Goal: Task Accomplishment & Management: Use online tool/utility

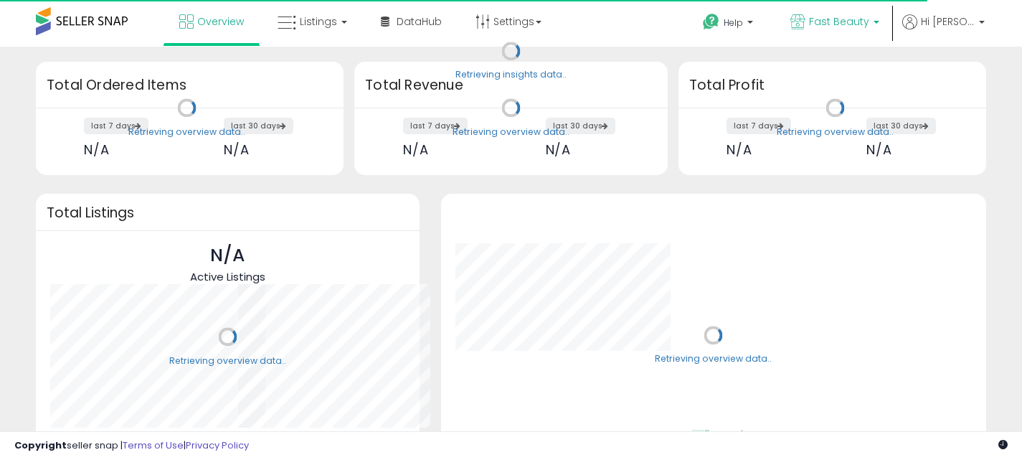
click at [867, 14] on span "Fast Beauty" at bounding box center [839, 21] width 60 height 14
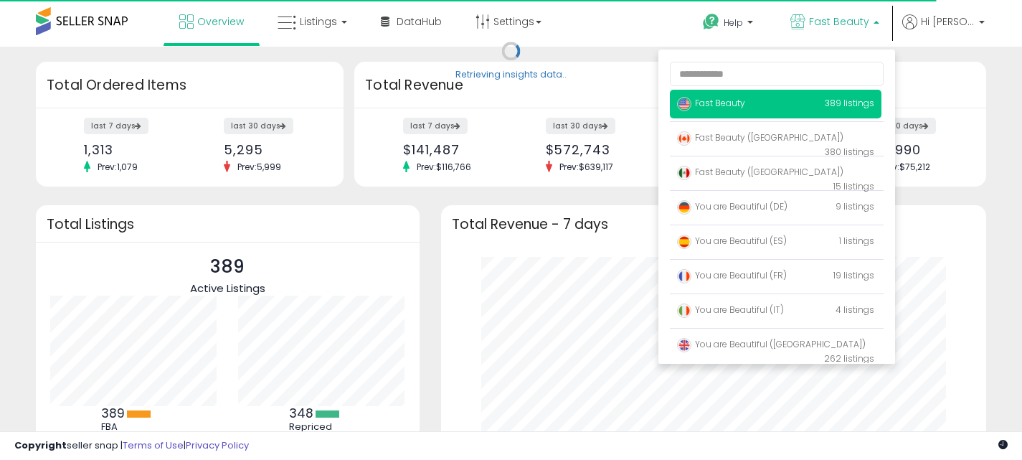
scroll to position [199, 516]
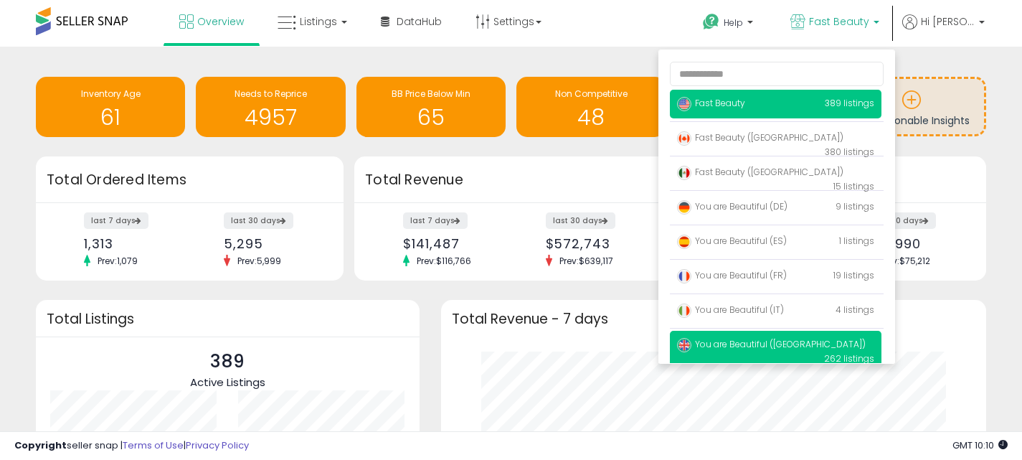
click at [795, 342] on p "You are Beautiful (UK) 262 listings" at bounding box center [775, 350] width 211 height 41
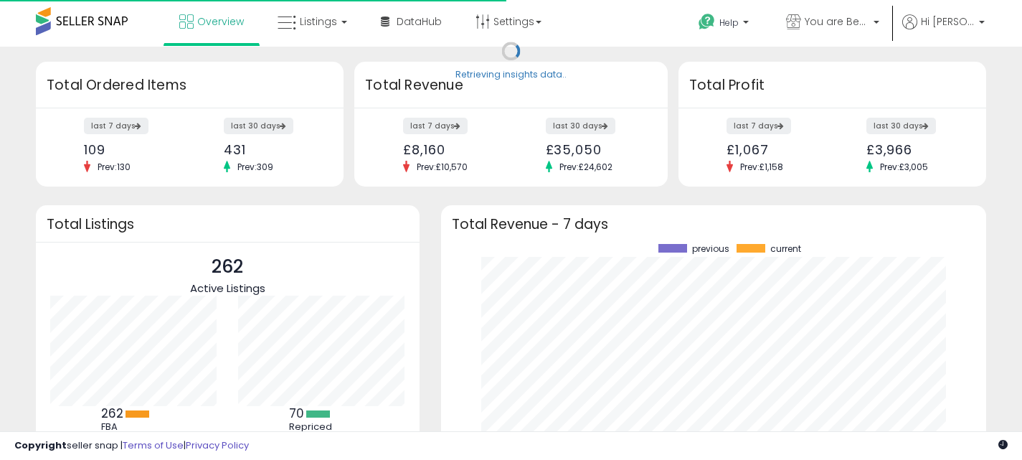
scroll to position [199, 516]
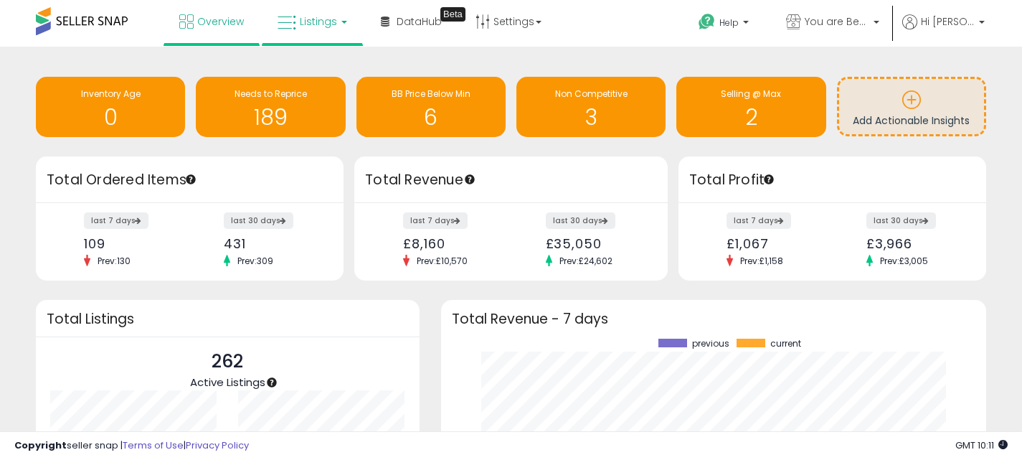
click at [328, 20] on span "Listings" at bounding box center [318, 21] width 37 height 14
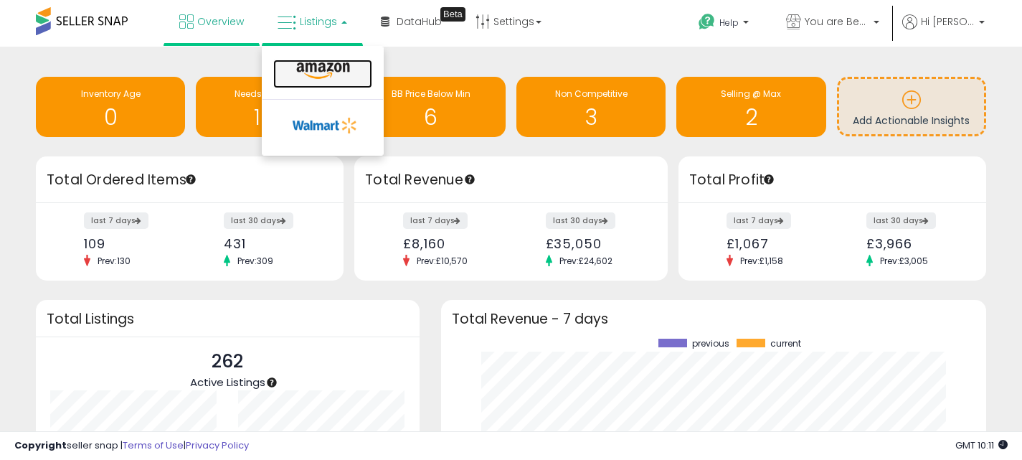
click at [330, 70] on icon at bounding box center [323, 71] width 62 height 19
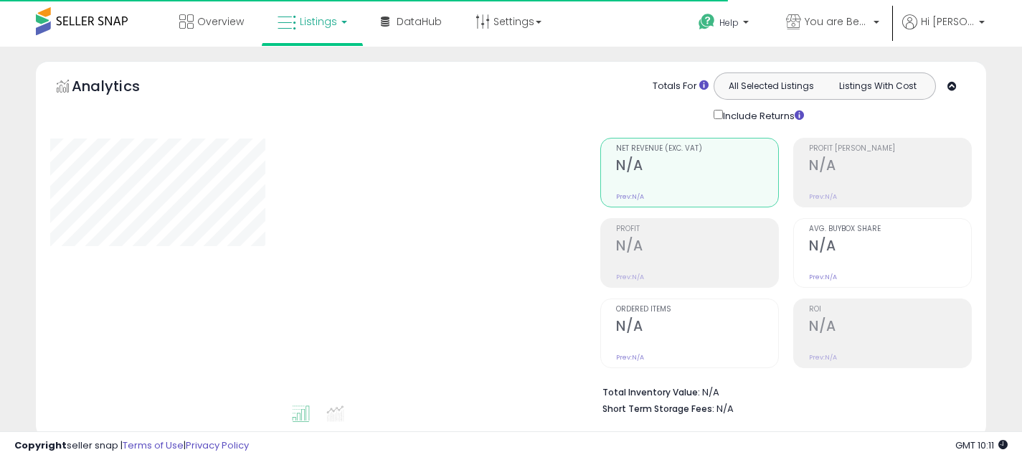
type input "**********"
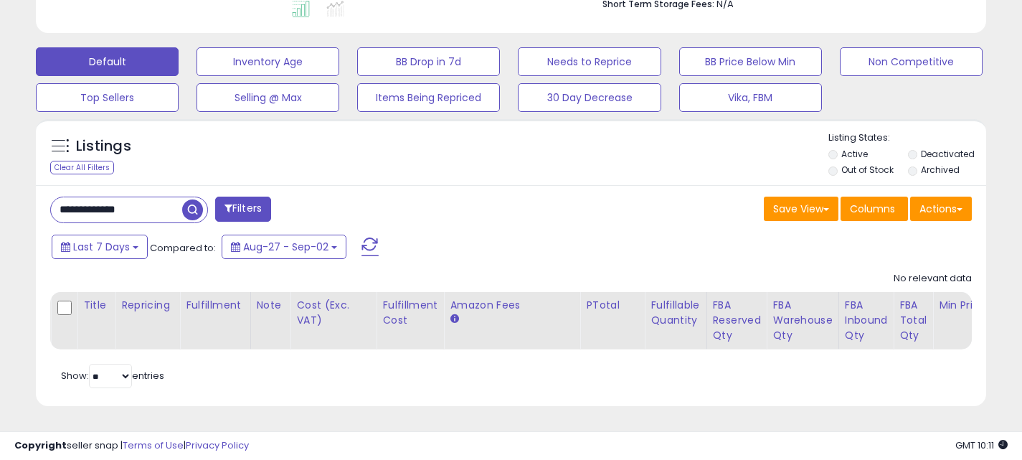
scroll to position [294, 550]
drag, startPoint x: 166, startPoint y: 204, endPoint x: 0, endPoint y: 202, distance: 166.3
click at [0, 203] on div "**********" at bounding box center [511, 50] width 1022 height 817
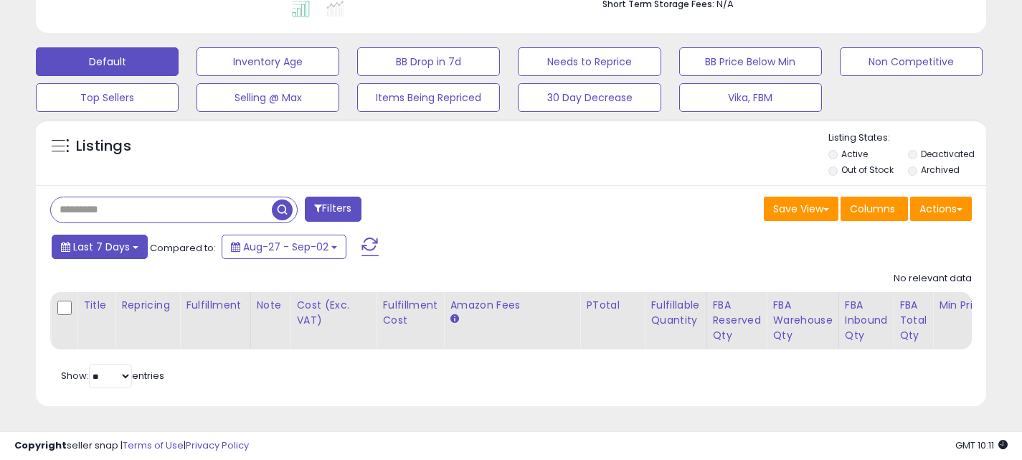
click at [123, 242] on span "Last 7 Days" at bounding box center [101, 246] width 57 height 14
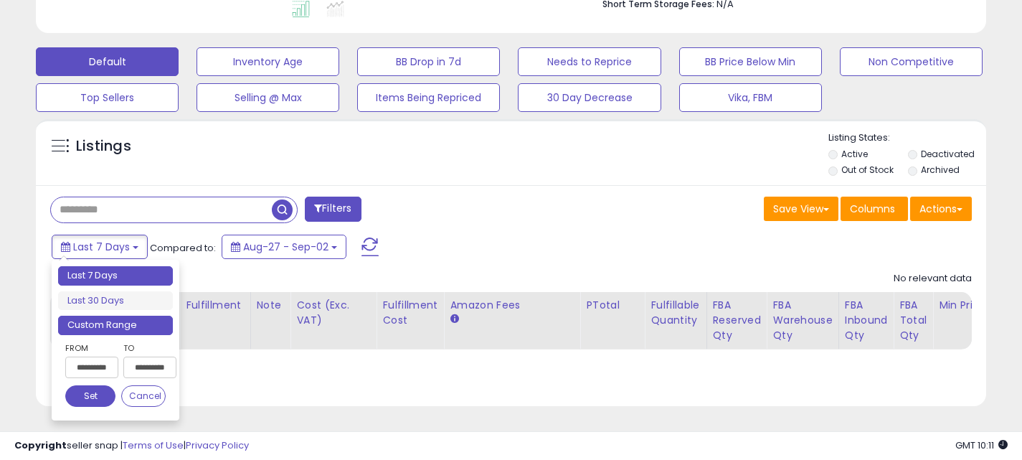
click at [135, 325] on li "Custom Range" at bounding box center [115, 324] width 115 height 19
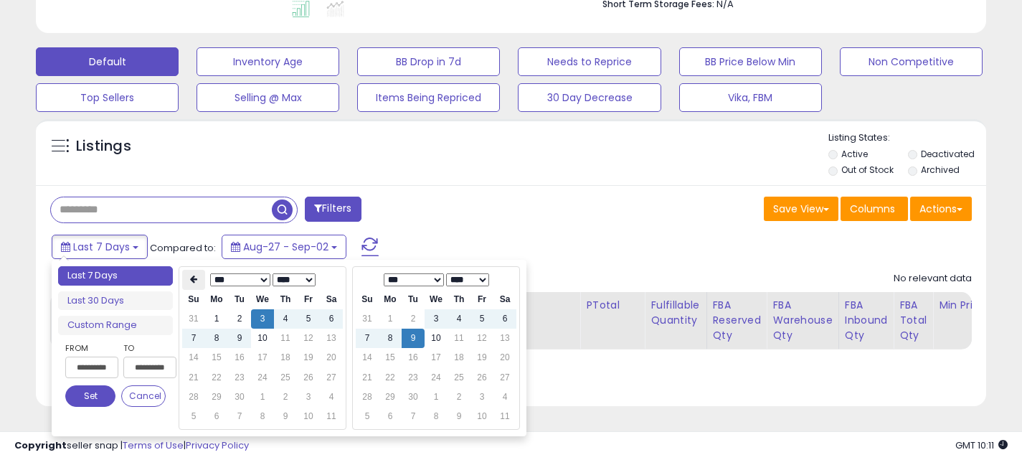
click at [190, 282] on icon at bounding box center [193, 279] width 7 height 9
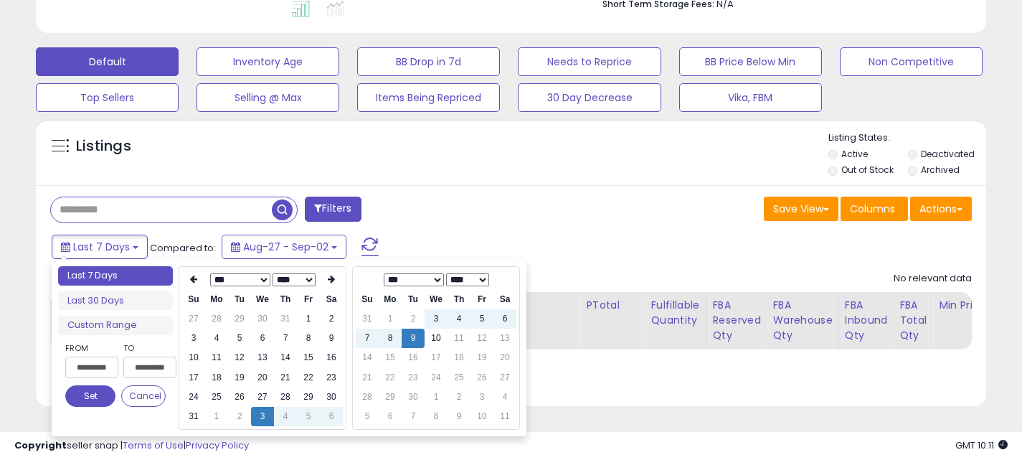
click at [190, 282] on icon at bounding box center [193, 279] width 7 height 9
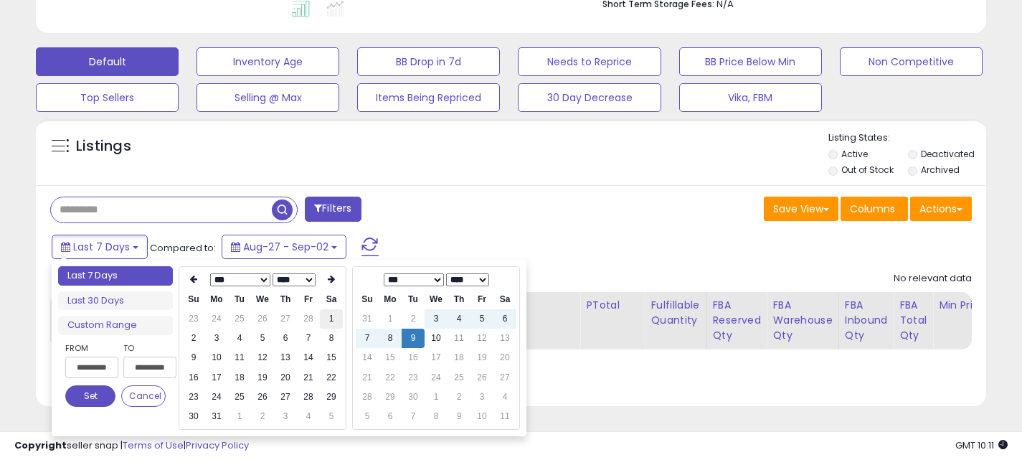
click at [332, 325] on td "1" at bounding box center [331, 318] width 23 height 19
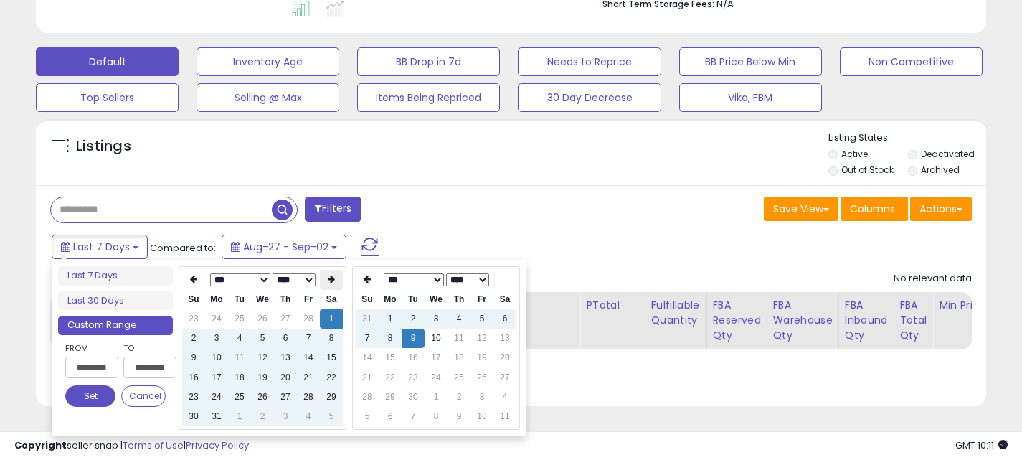
click at [333, 277] on icon at bounding box center [331, 279] width 7 height 9
click at [238, 318] on td "1" at bounding box center [239, 318] width 23 height 19
type input "**********"
click at [92, 394] on button "Set" at bounding box center [90, 396] width 50 height 22
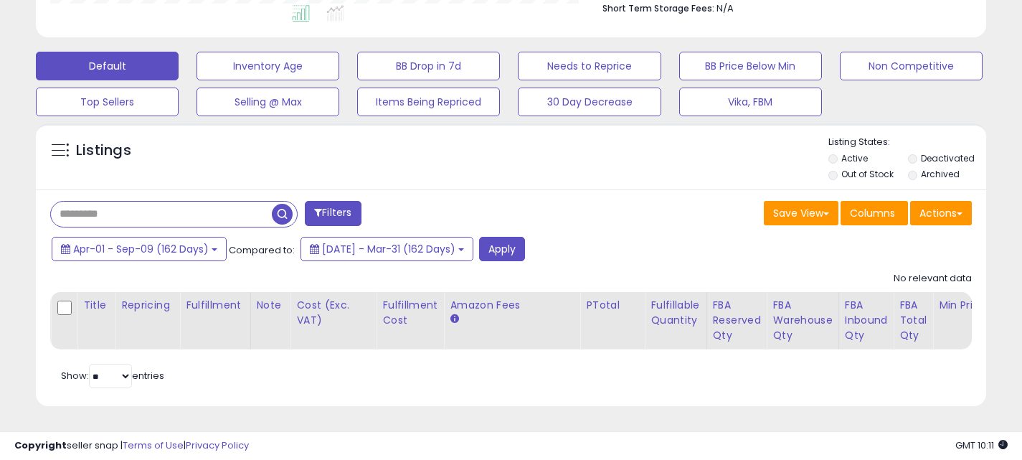
scroll to position [400, 0]
click at [525, 255] on button "Apply" at bounding box center [502, 249] width 46 height 24
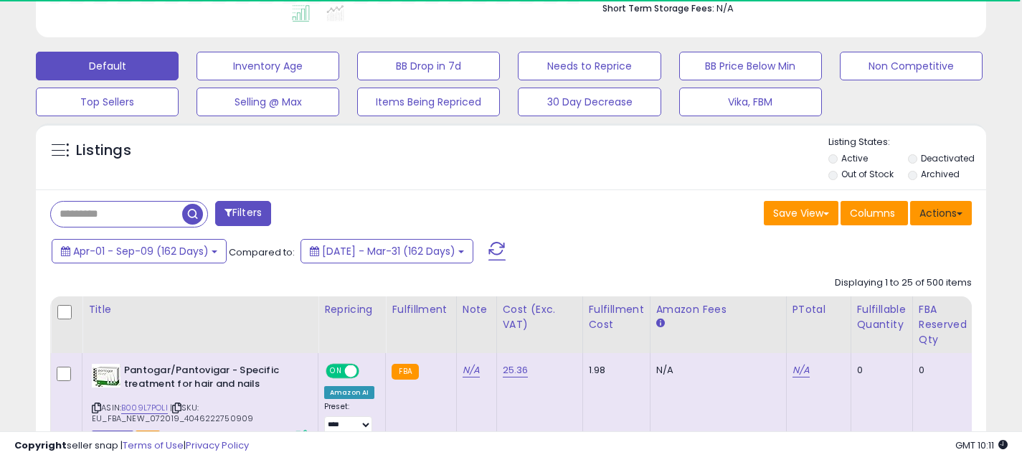
click at [954, 213] on button "Actions" at bounding box center [941, 213] width 62 height 24
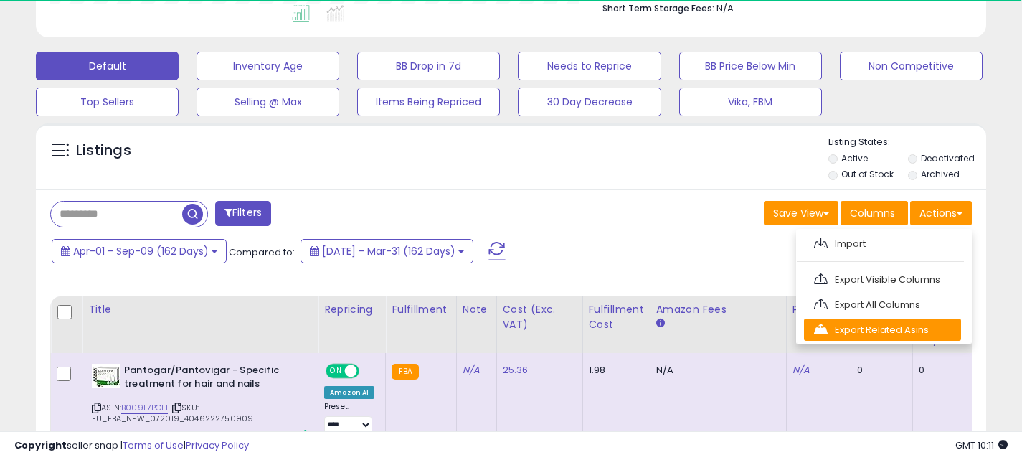
click at [913, 329] on link "Export Related Asins" at bounding box center [882, 329] width 157 height 22
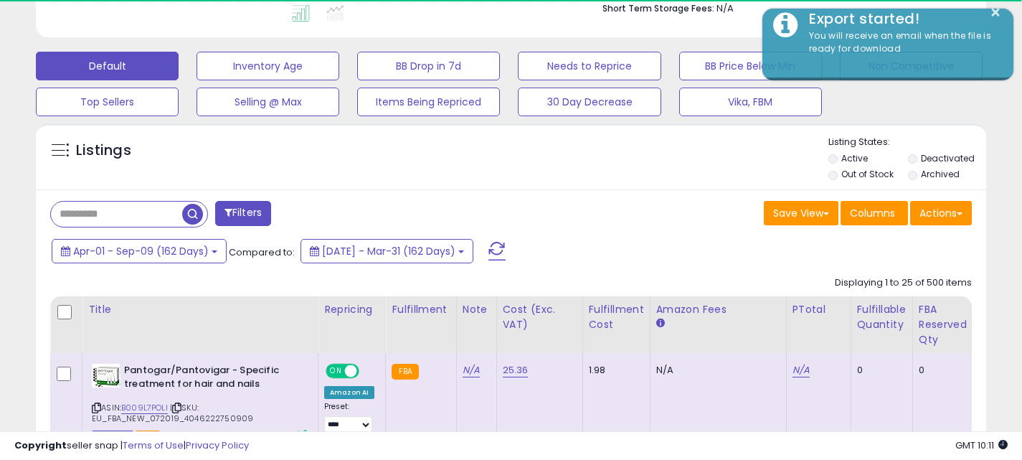
scroll to position [294, 550]
